Goal: Information Seeking & Learning: Stay updated

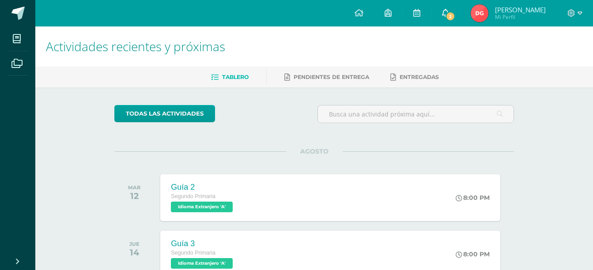
click at [454, 19] on span "2" at bounding box center [451, 16] width 10 height 10
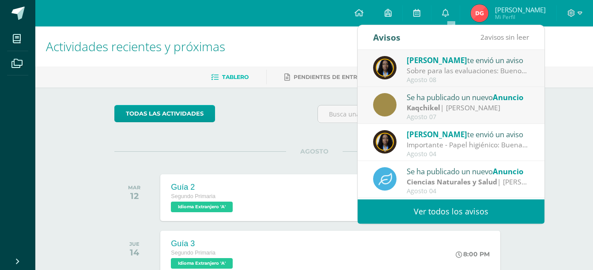
click at [452, 67] on div "Sobre para las evaluaciones: Buenos días padres de familia, [DEMOGRAPHIC_DATA] …" at bounding box center [468, 71] width 123 height 10
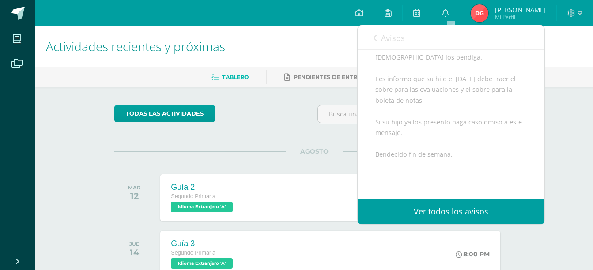
scroll to position [89, 0]
click at [374, 39] on icon at bounding box center [375, 37] width 4 height 7
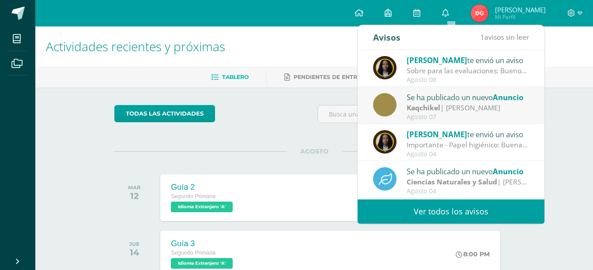
click at [463, 112] on div "Kaqchikel | Sandra" at bounding box center [468, 108] width 123 height 10
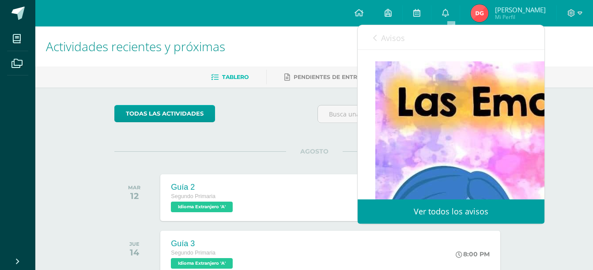
scroll to position [118, 0]
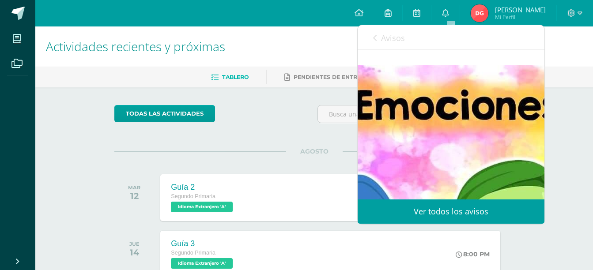
scroll to position [118, 155]
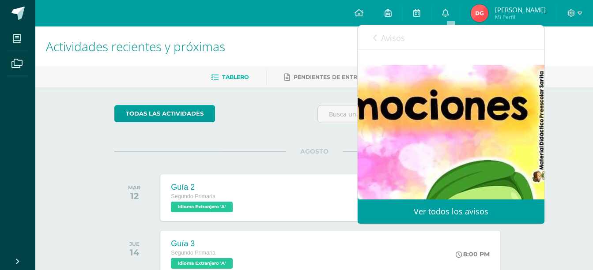
click at [460, 204] on link "Ver todos los avisos" at bounding box center [451, 212] width 187 height 24
drag, startPoint x: 460, startPoint y: 204, endPoint x: 459, endPoint y: 211, distance: 6.7
click at [459, 211] on link "Ver todos los avisos" at bounding box center [451, 212] width 187 height 24
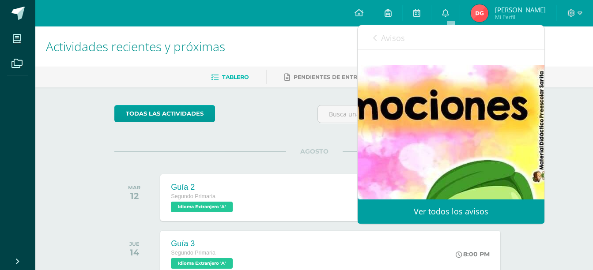
click at [429, 210] on link "Ver todos los avisos" at bounding box center [451, 212] width 187 height 24
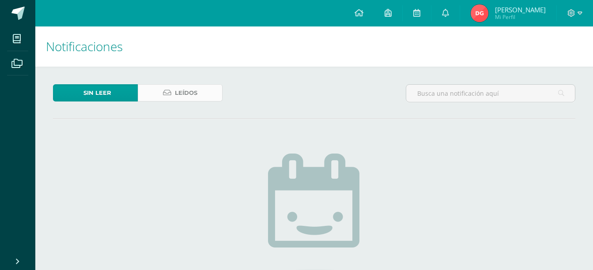
click at [184, 98] on span "Leídos" at bounding box center [186, 93] width 23 height 16
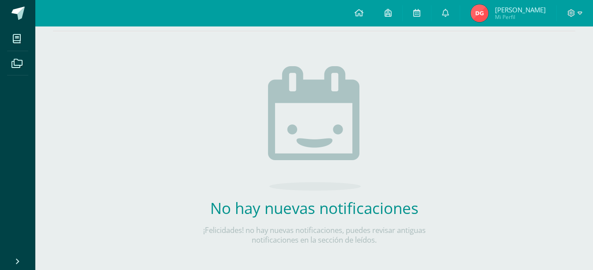
scroll to position [88, 0]
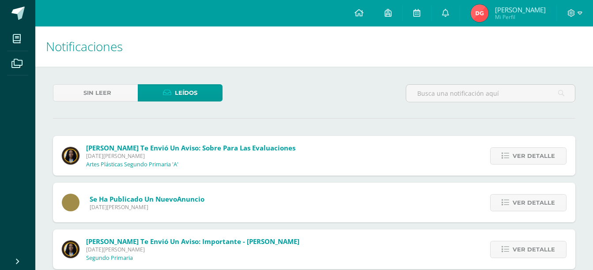
scroll to position [44, 0]
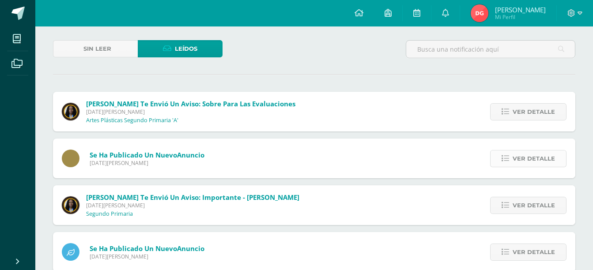
click at [540, 162] on span "Ver detalle" at bounding box center [534, 159] width 42 height 16
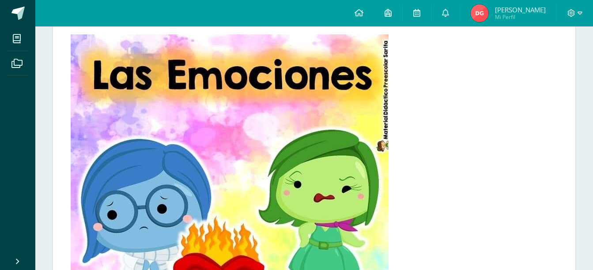
scroll to position [309, 0]
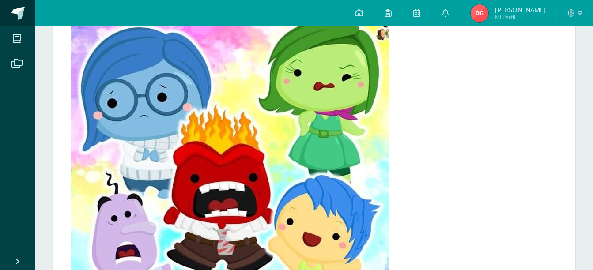
click at [22, 17] on span at bounding box center [17, 13] width 13 height 13
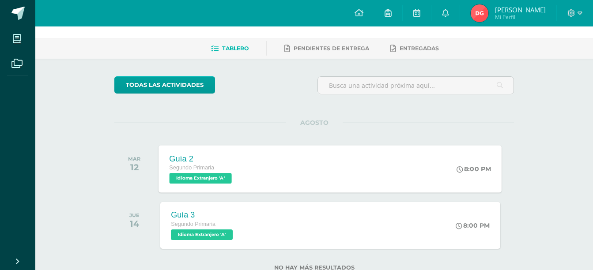
scroll to position [58, 0]
